Goal: Contribute content: Add original content to the website for others to see

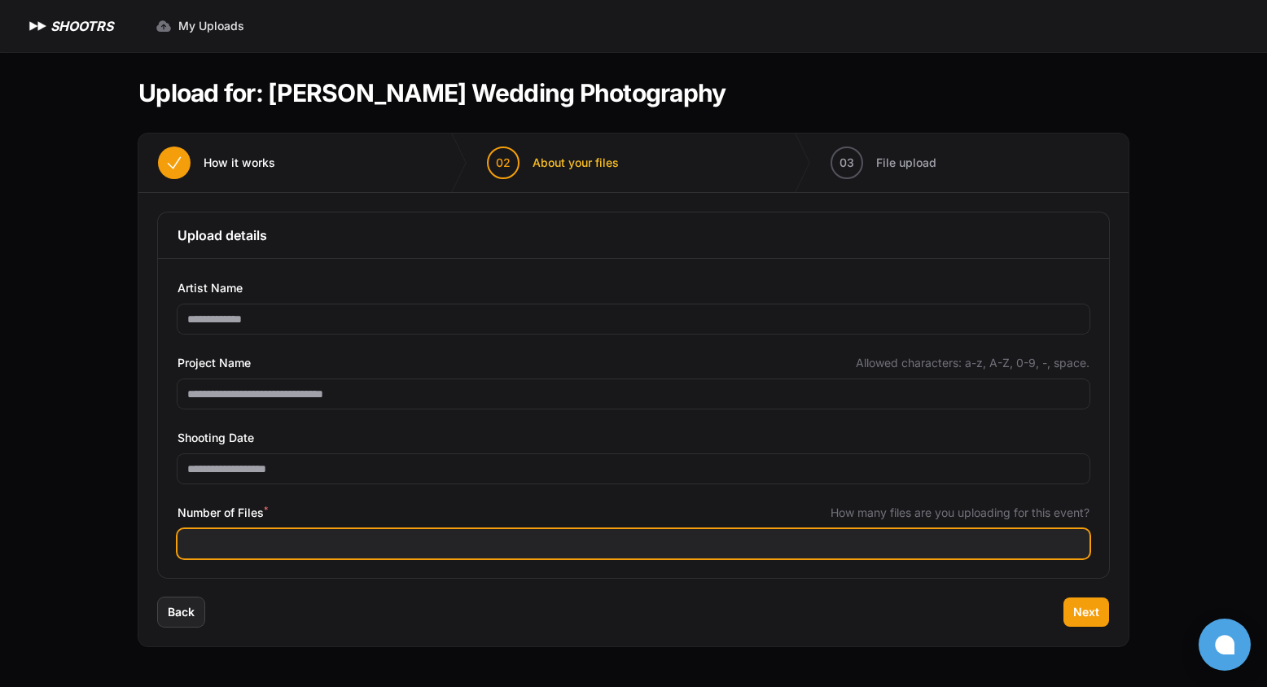
click at [327, 547] on input "Number of Files *" at bounding box center [633, 543] width 912 height 29
type input "*"
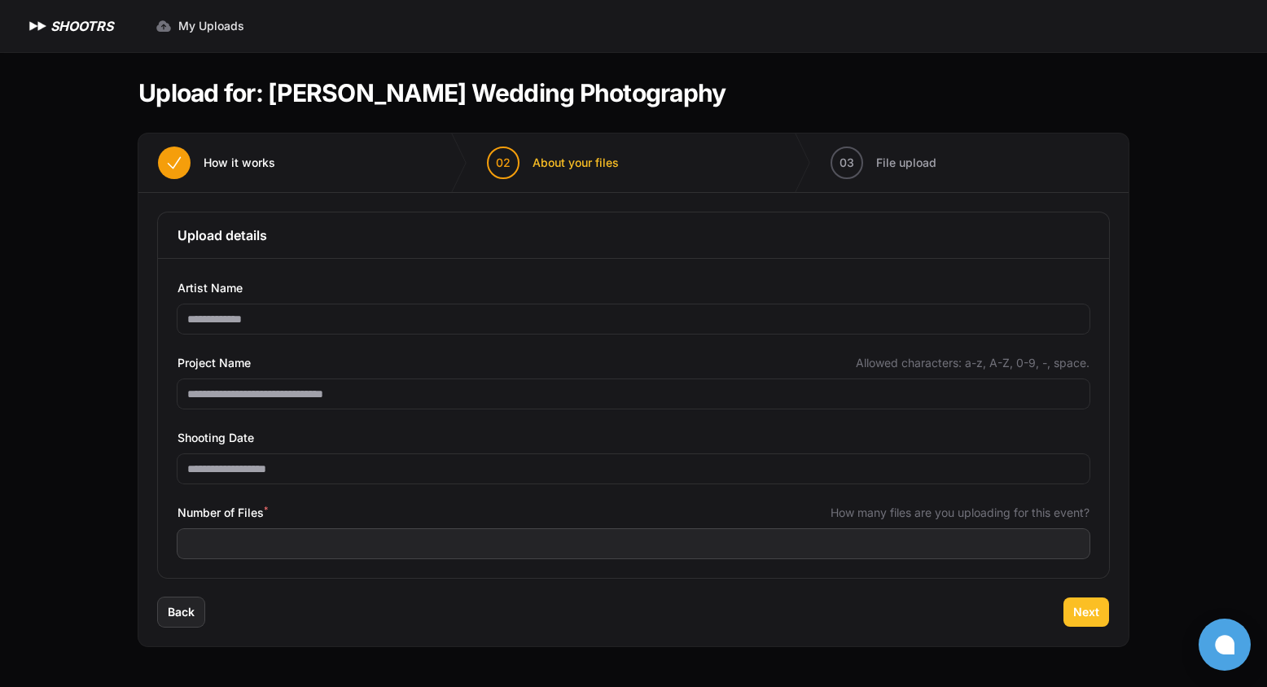
click at [1093, 606] on span "Next" at bounding box center [1086, 612] width 26 height 16
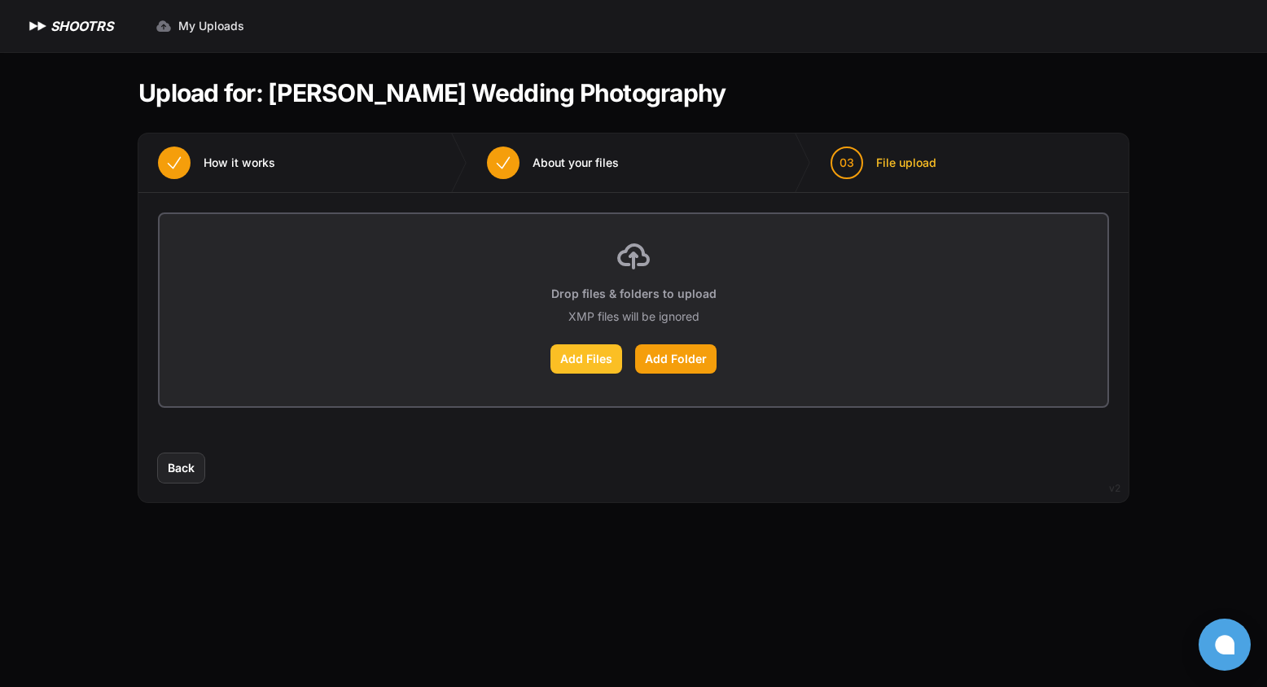
click at [594, 357] on label "Add Files" at bounding box center [586, 358] width 72 height 29
click at [0, 0] on input "Add Files" at bounding box center [0, 0] width 0 height 0
click at [174, 469] on span "Back" at bounding box center [181, 468] width 27 height 16
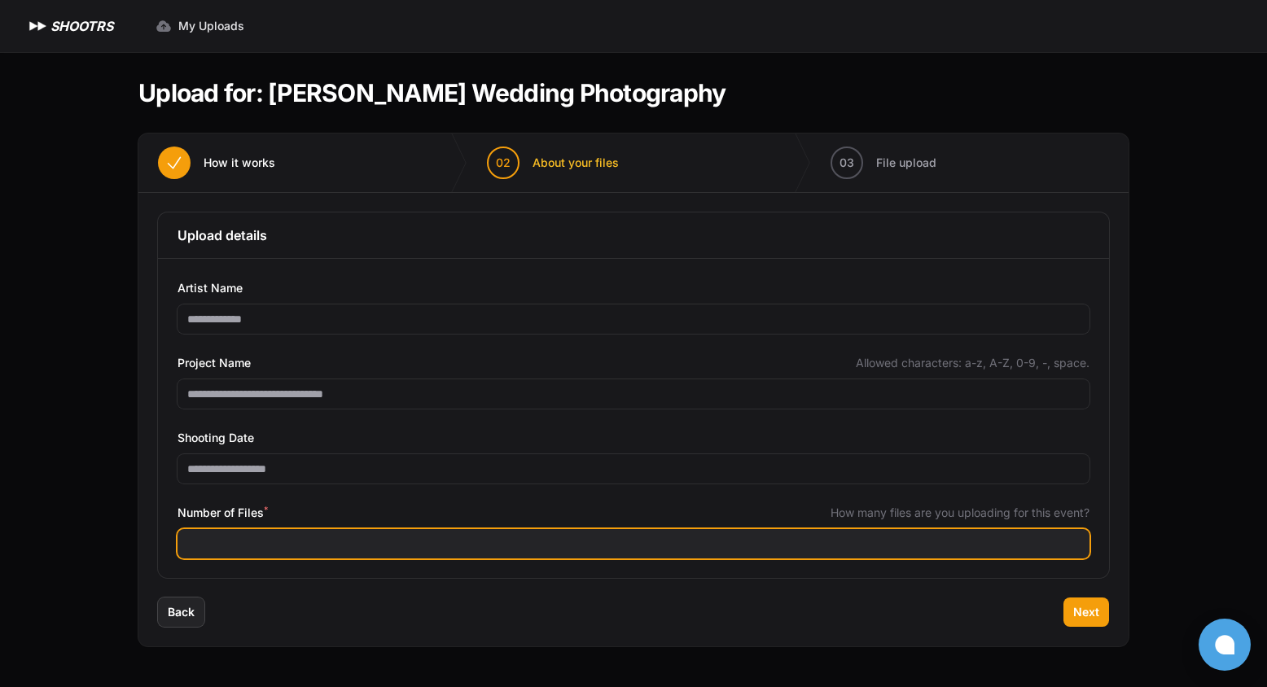
click at [247, 545] on input "****" at bounding box center [633, 543] width 912 height 29
type input "****"
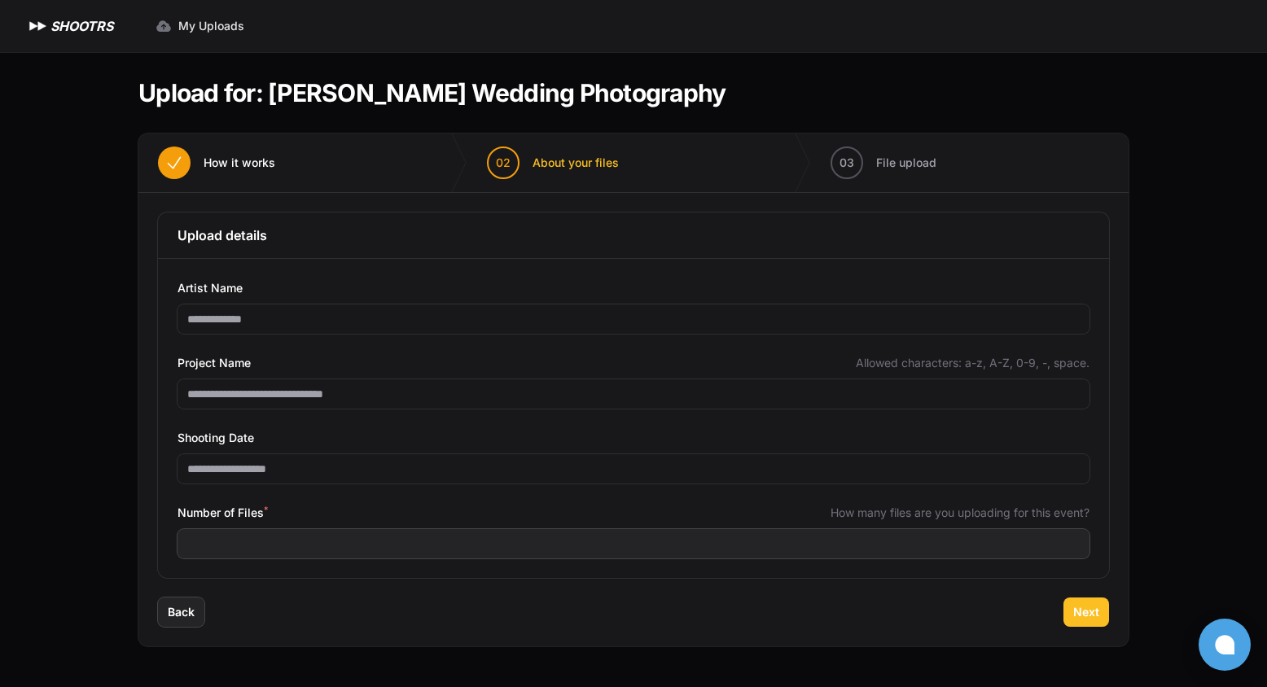
click at [1079, 619] on span "Next" at bounding box center [1086, 612] width 26 height 16
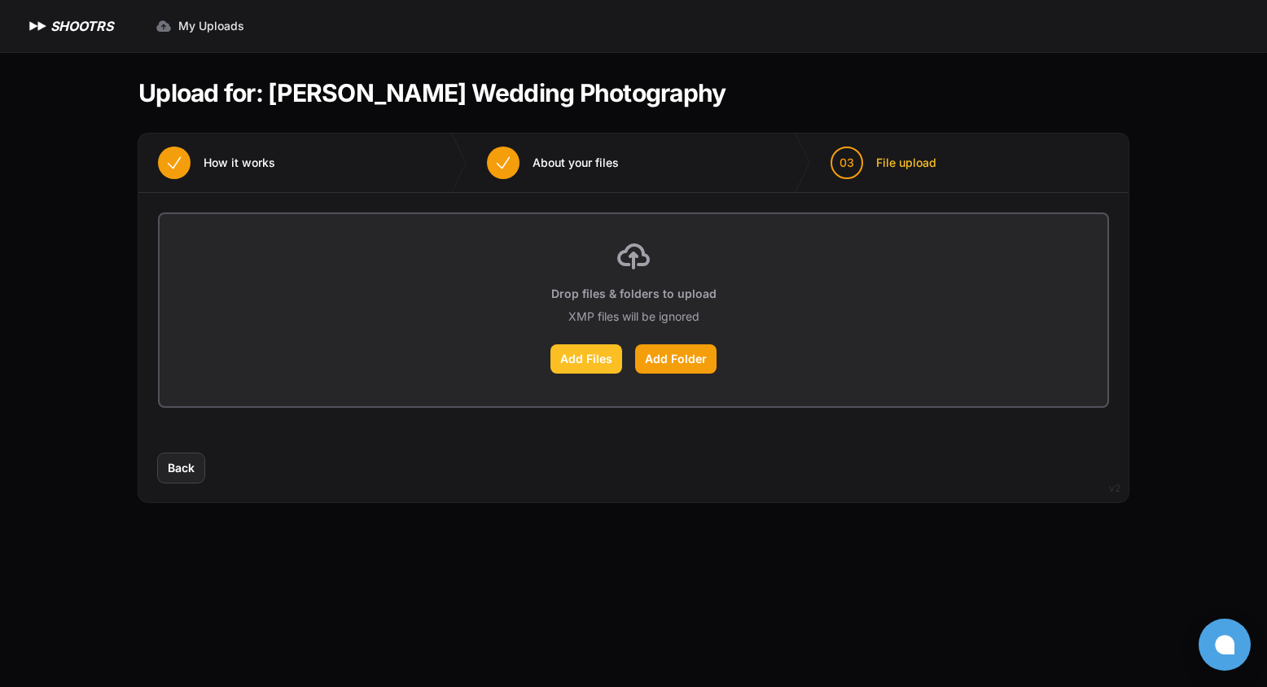
click at [580, 345] on label "Add Files" at bounding box center [586, 358] width 72 height 29
click at [0, 0] on input "Add Files" at bounding box center [0, 0] width 0 height 0
click at [568, 367] on label "Add Files" at bounding box center [586, 358] width 72 height 29
click at [0, 0] on input "Add Files" at bounding box center [0, 0] width 0 height 0
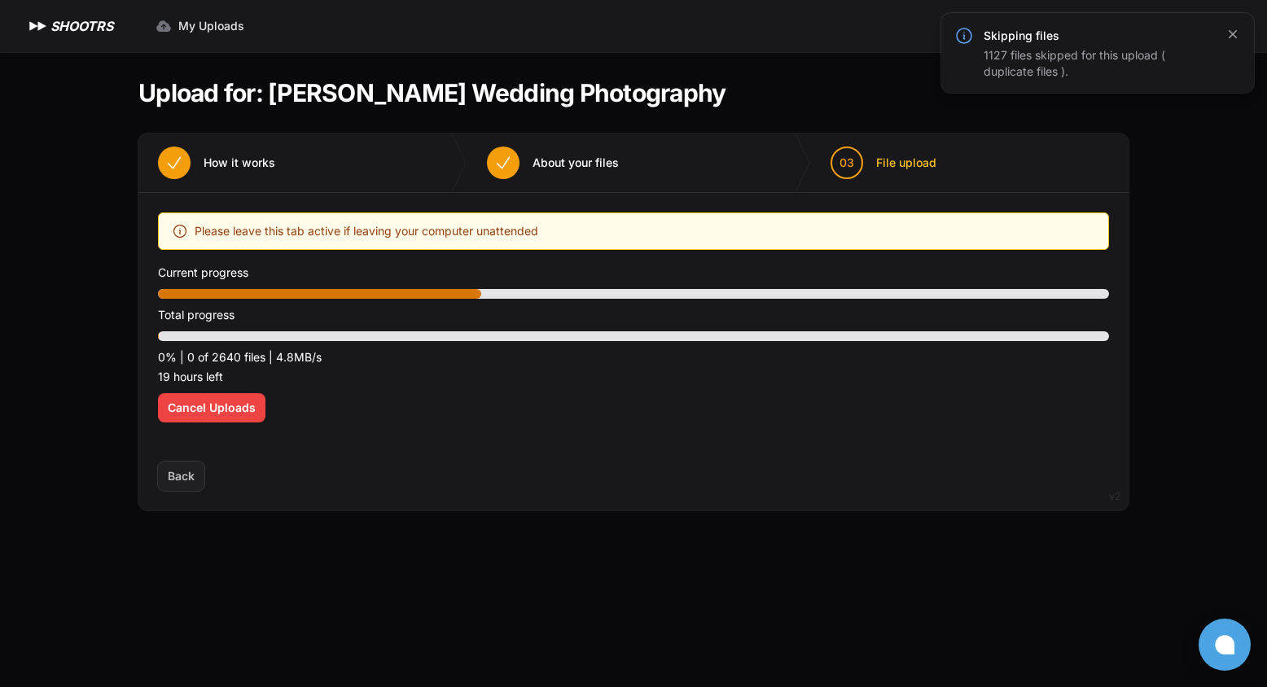
click at [1233, 35] on icon "button" at bounding box center [1232, 34] width 16 height 16
